Goal: Information Seeking & Learning: Find specific fact

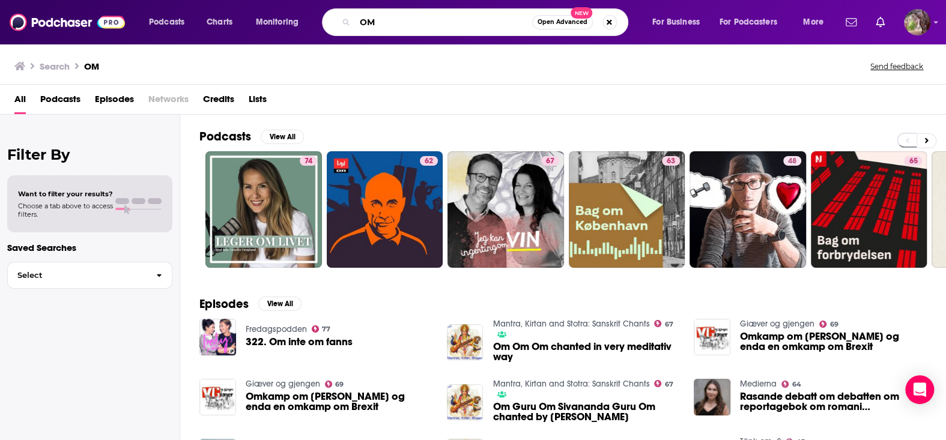
drag, startPoint x: 377, startPoint y: 23, endPoint x: 357, endPoint y: 24, distance: 19.2
click at [357, 24] on input "OM" at bounding box center [443, 22] width 177 height 19
type input "occult confessions"
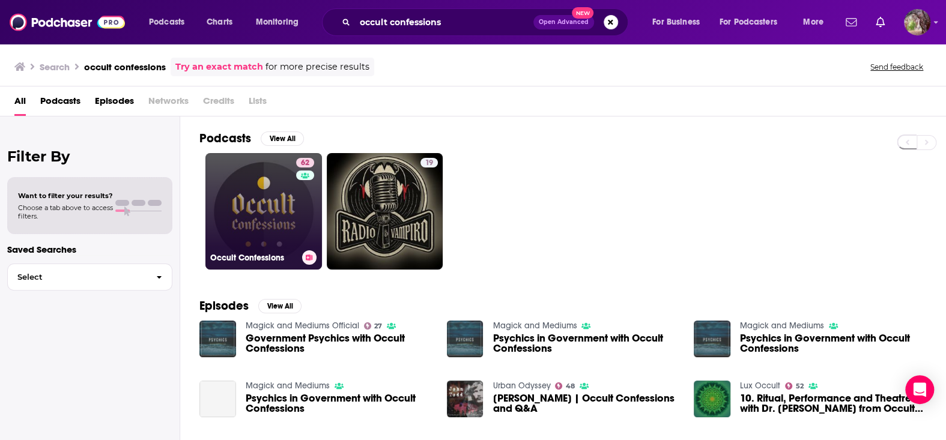
click at [297, 216] on div "62" at bounding box center [306, 204] width 21 height 93
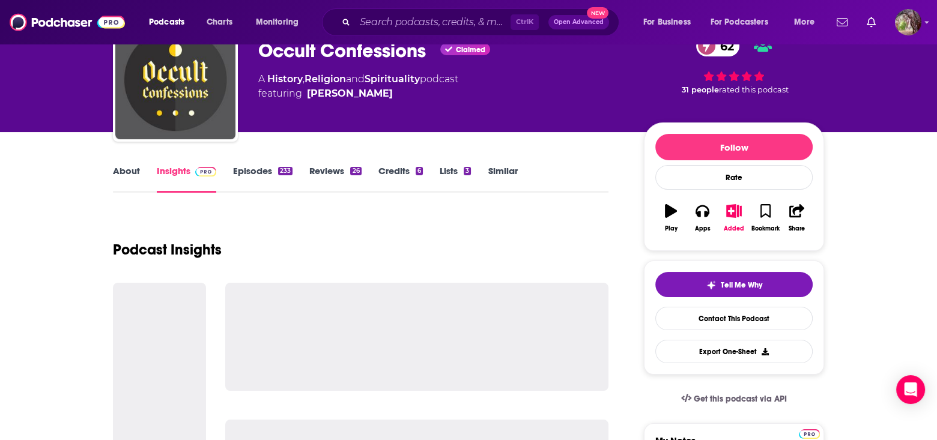
scroll to position [120, 0]
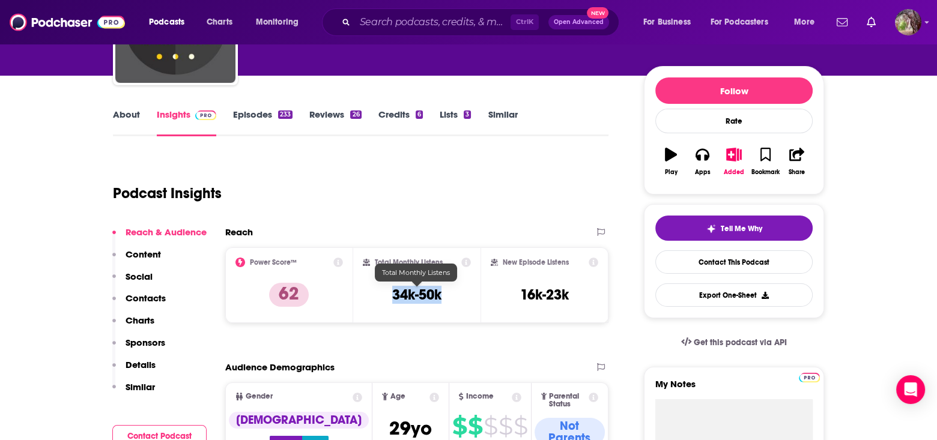
drag, startPoint x: 445, startPoint y: 291, endPoint x: 393, endPoint y: 294, distance: 51.7
click at [393, 294] on div "Total Monthly Listens 34k-50k" at bounding box center [417, 285] width 109 height 55
copy h3 "34k-50k"
